Goal: Task Accomplishment & Management: Complete application form

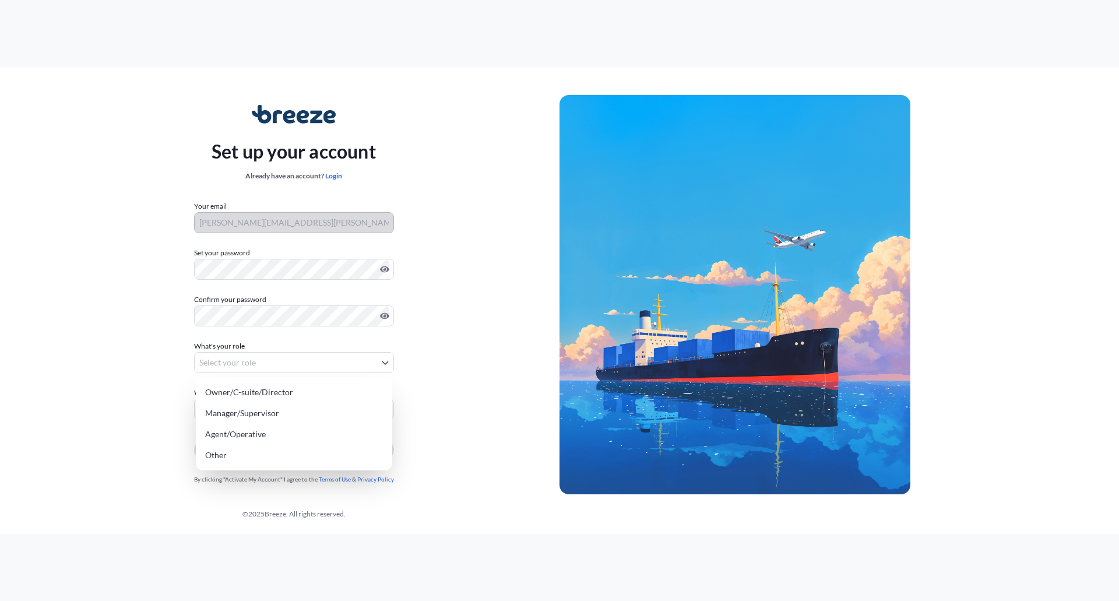
click at [263, 362] on body "Set up your account Already have an account? Login Your email [PERSON_NAME][EMA…" at bounding box center [559, 300] width 1119 height 601
click at [286, 391] on div "Owner/C-suite/Director" at bounding box center [293, 392] width 187 height 21
select select "owner/c-suite/director"
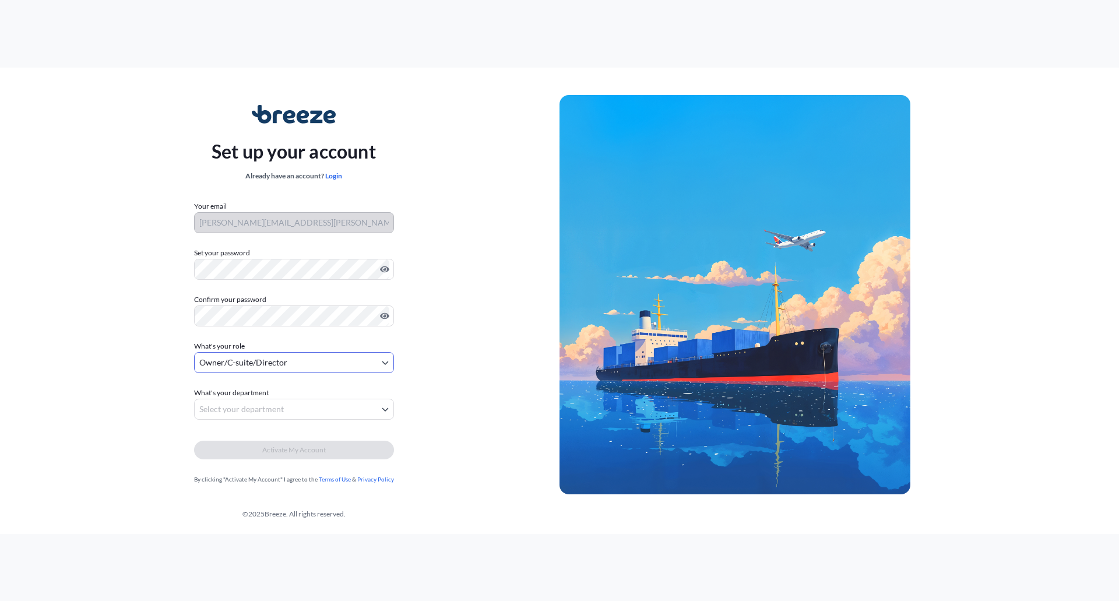
click at [293, 405] on body "Set up your account Already have an account? Login Your email [PERSON_NAME][EMA…" at bounding box center [559, 300] width 1119 height 601
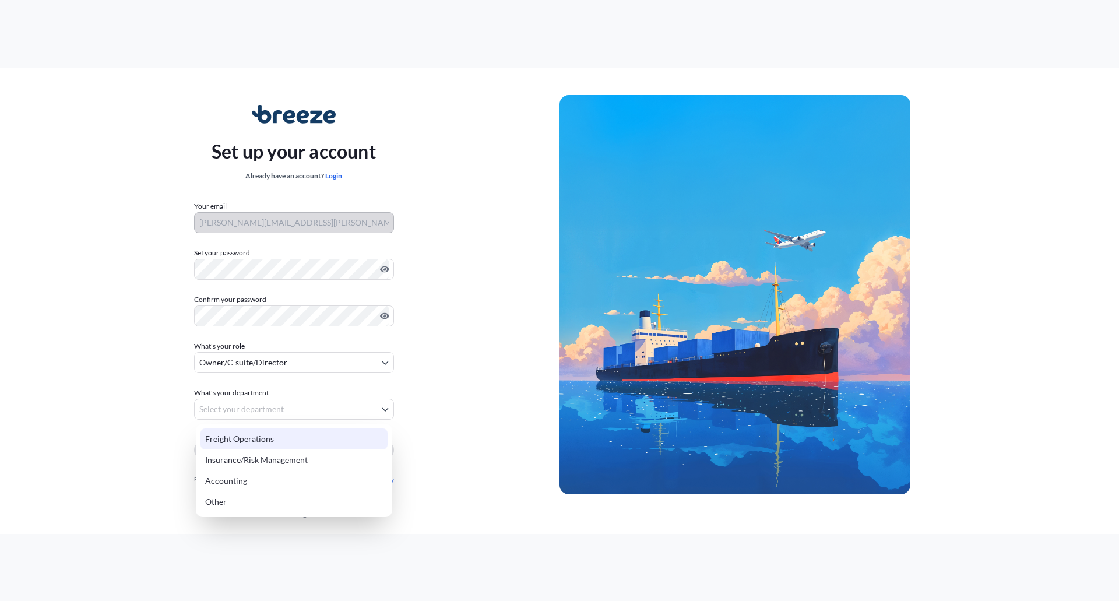
click at [275, 437] on div "Freight Operations" at bounding box center [293, 438] width 187 height 21
select select "freight operations"
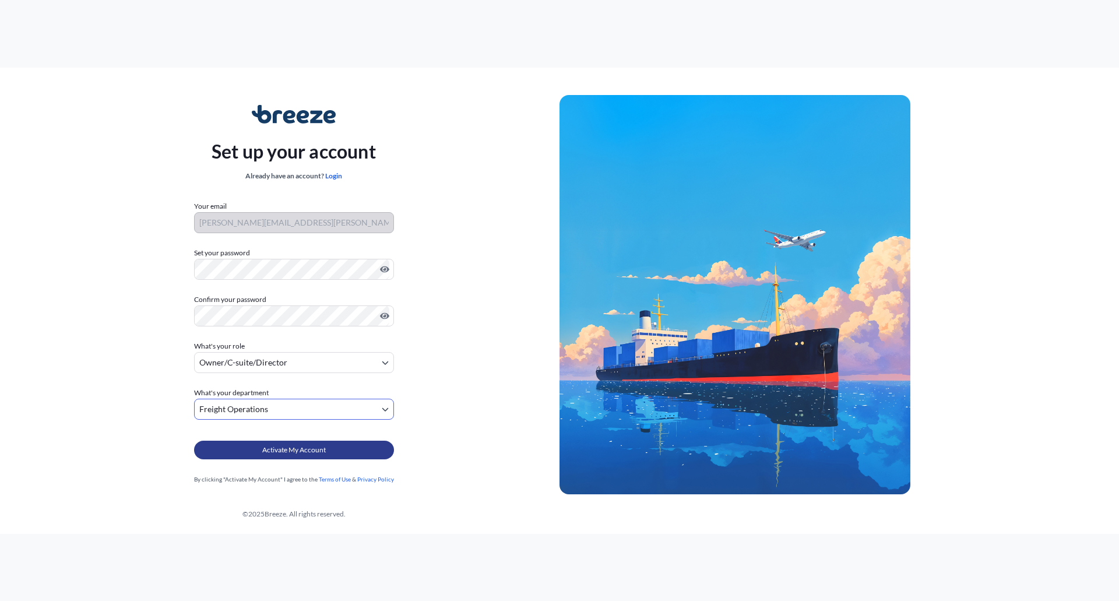
click at [263, 452] on span "Activate My Account" at bounding box center [294, 450] width 64 height 12
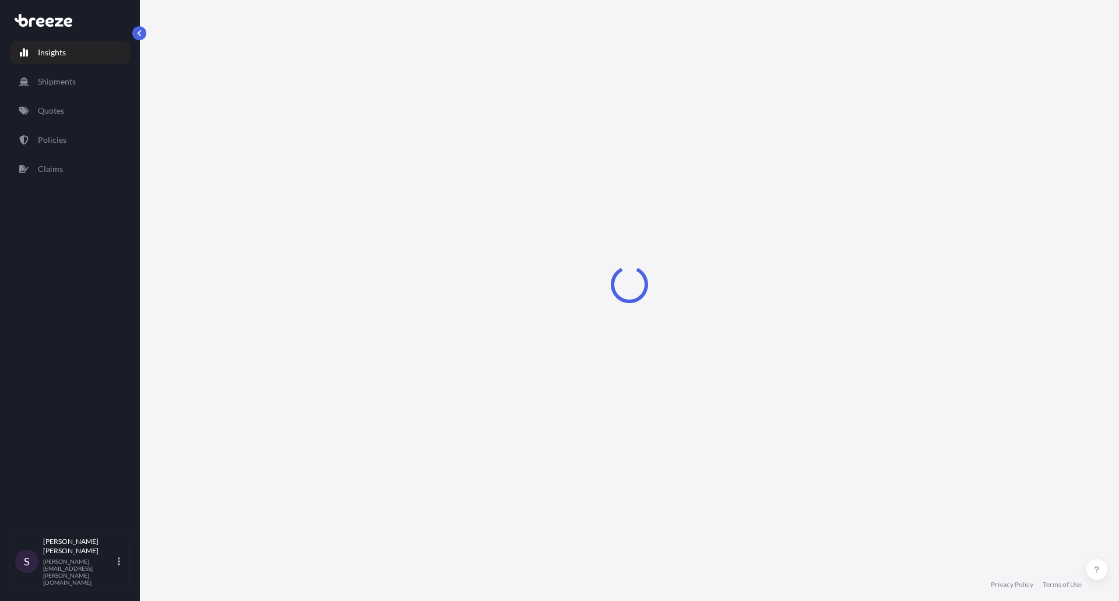
select select "2025"
